Goal: Book appointment/travel/reservation

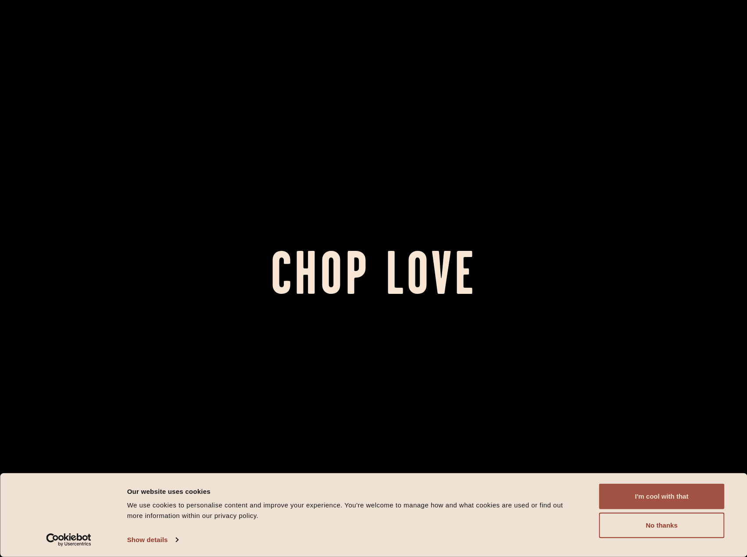
click at [655, 498] on button "I'm cool with that" at bounding box center [661, 496] width 125 height 25
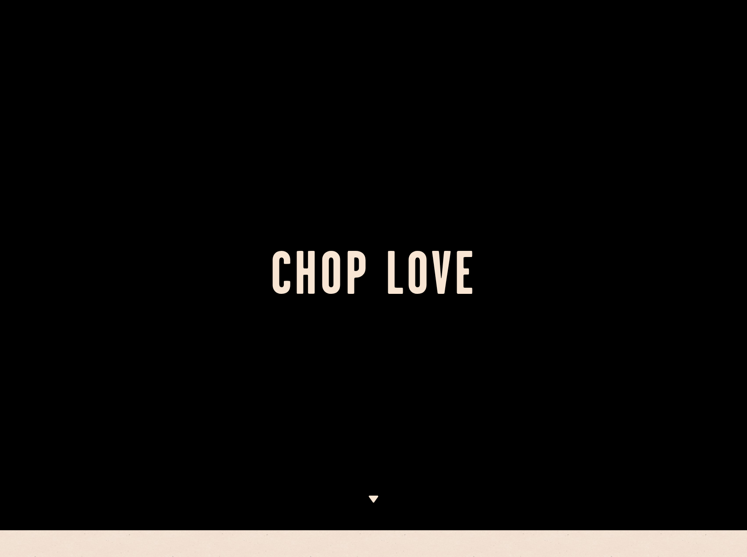
scroll to position [351, 0]
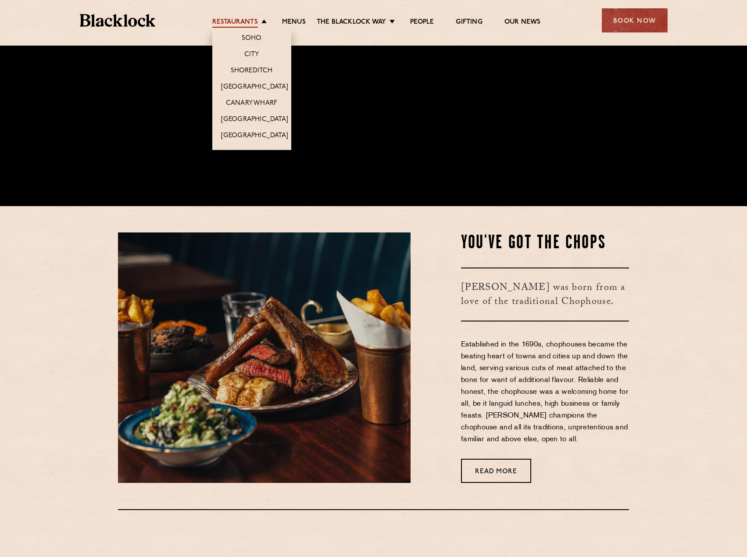
click at [256, 18] on link "Restaurants" at bounding box center [235, 23] width 46 height 10
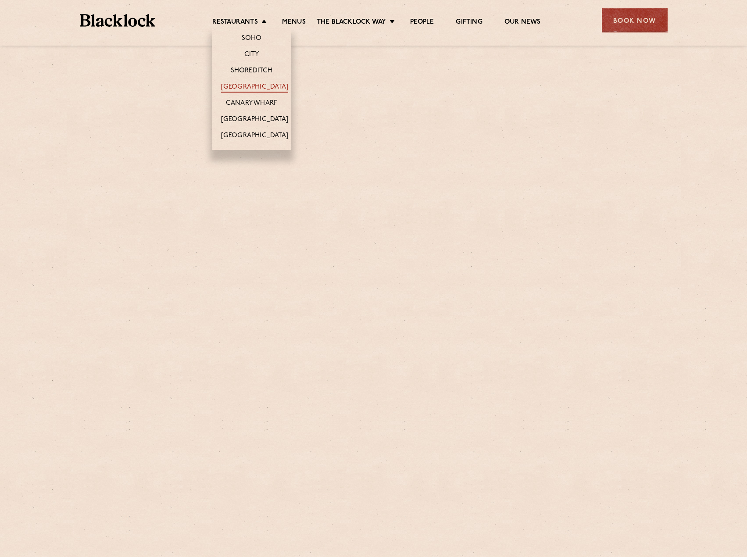
click at [263, 86] on link "[GEOGRAPHIC_DATA]" at bounding box center [254, 88] width 67 height 10
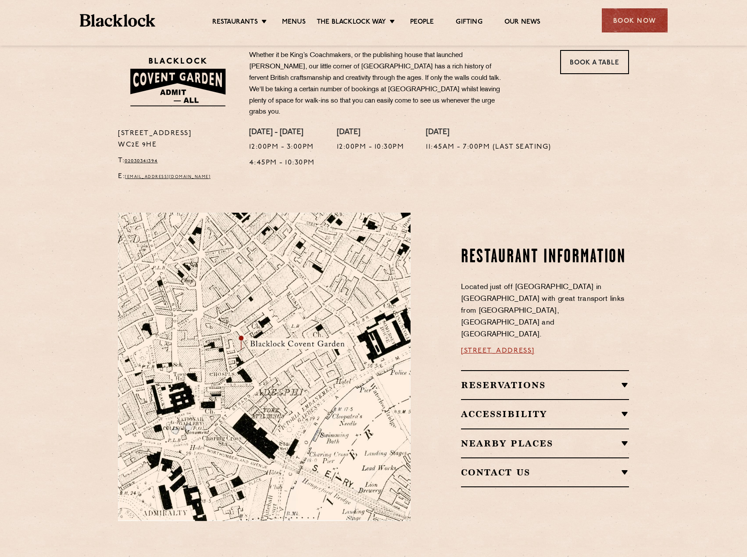
scroll to position [44, 0]
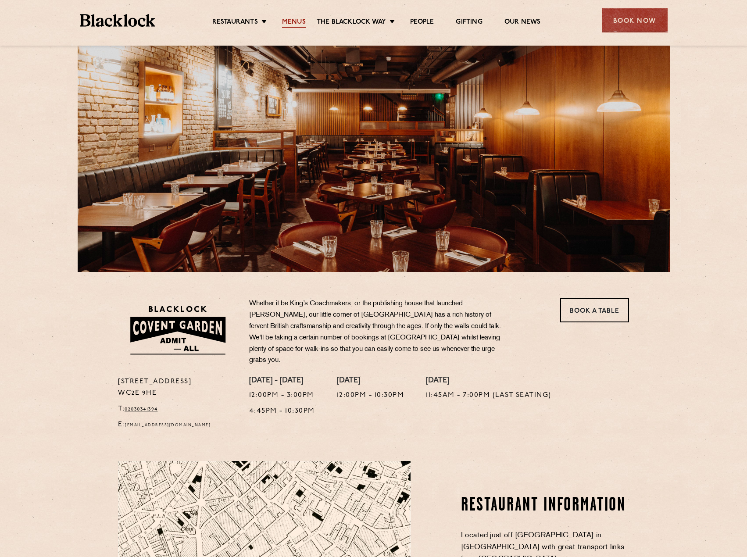
click at [295, 18] on link "Menus" at bounding box center [294, 23] width 24 height 10
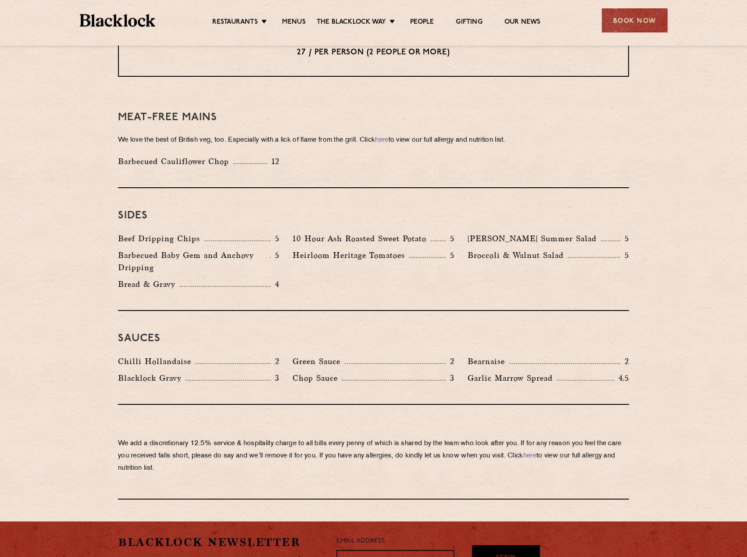
scroll to position [1115, 0]
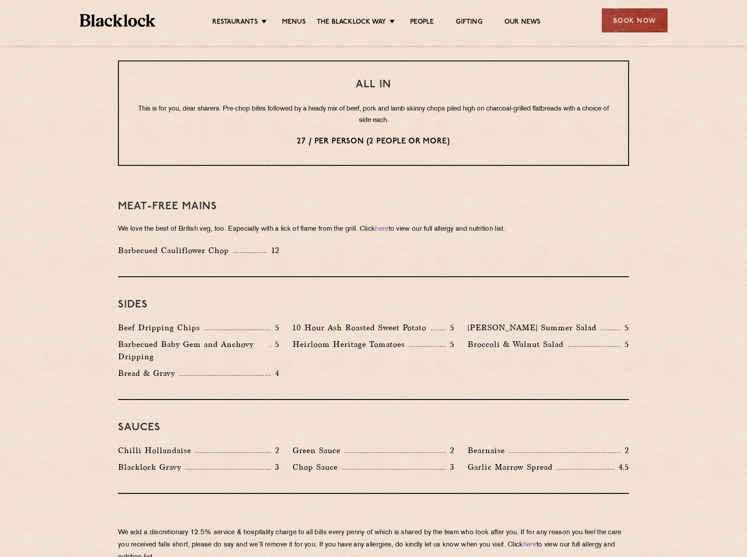
click at [636, 25] on div "Book Now" at bounding box center [635, 20] width 66 height 24
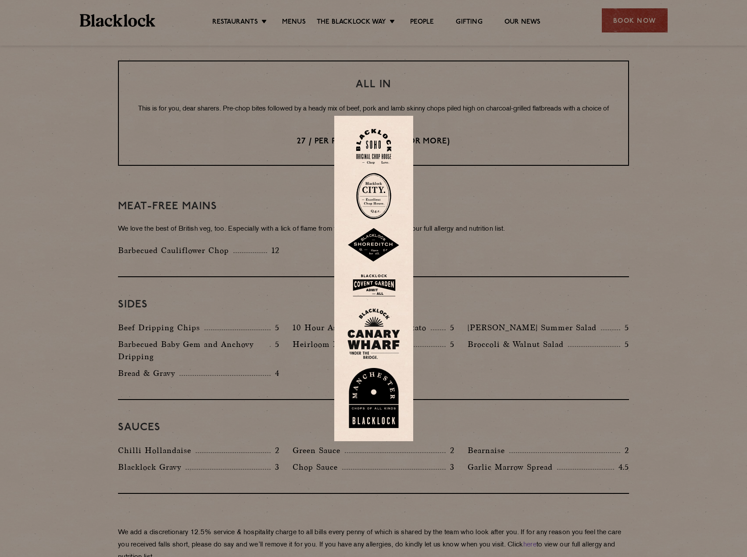
click at [388, 286] on img at bounding box center [373, 285] width 53 height 29
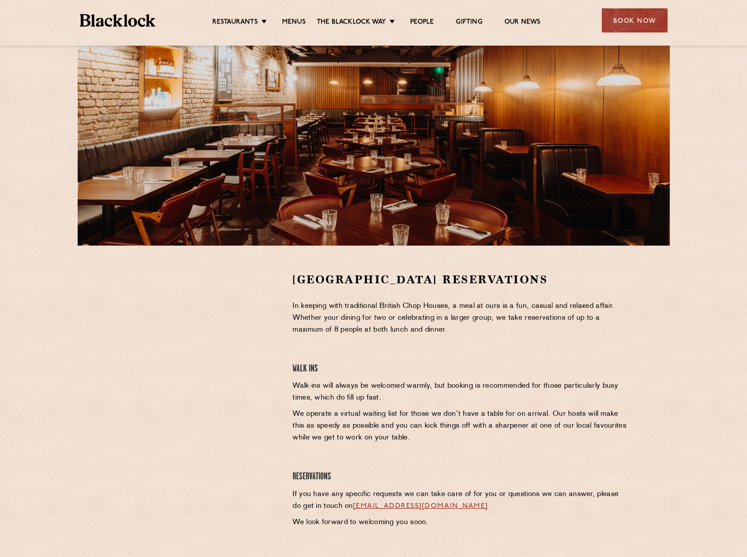
scroll to position [263, 0]
